Goal: Browse casually

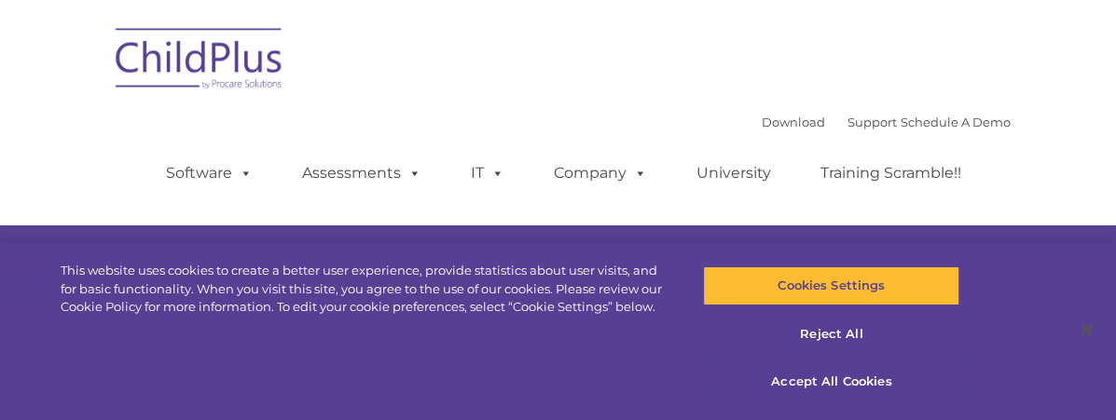
type input ""
select select "MEDIUM"
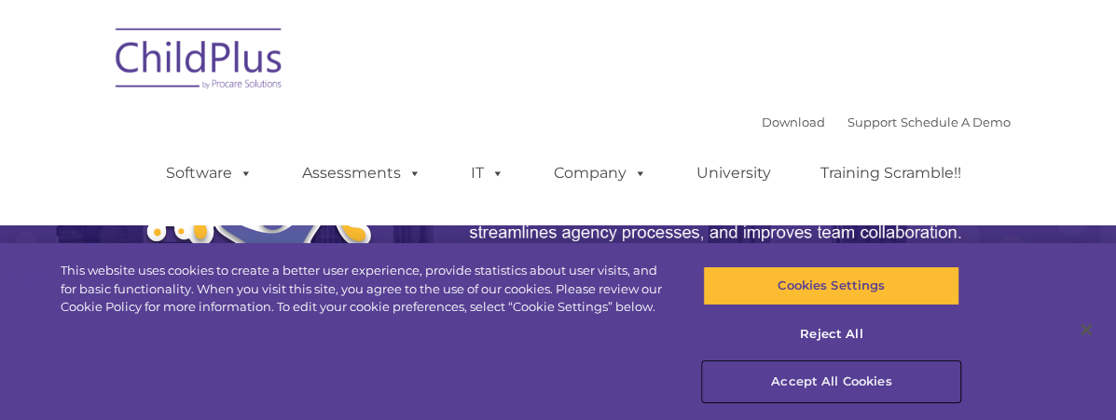
click at [839, 376] on button "Accept All Cookies" at bounding box center [831, 382] width 256 height 39
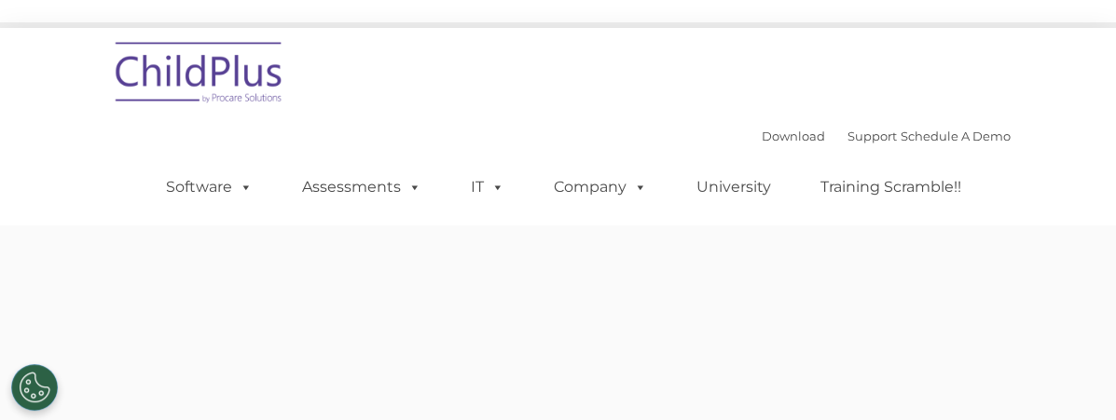
type input ""
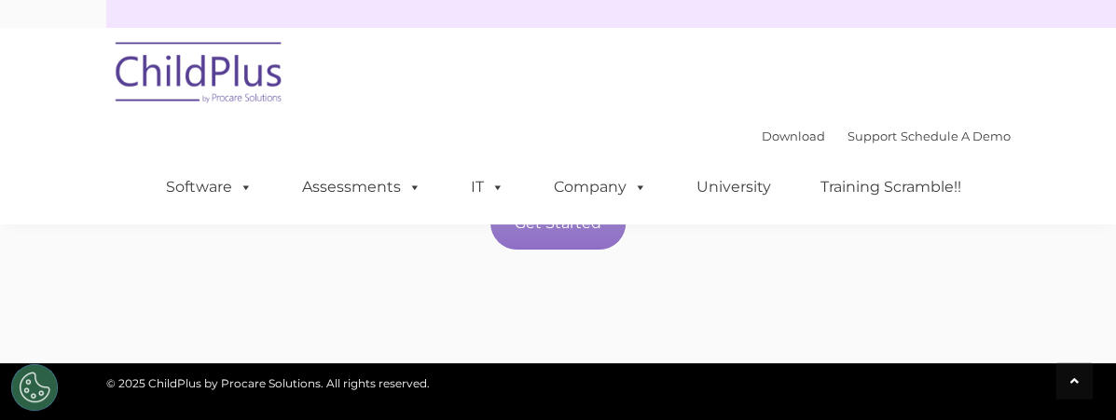
scroll to position [3388, 0]
